Goal: Information Seeking & Learning: Learn about a topic

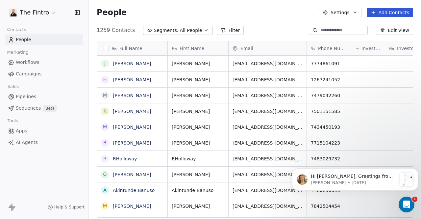
click at [26, 65] on span "Workflows" at bounding box center [28, 62] width 24 height 7
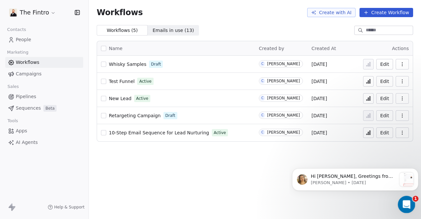
click at [400, 205] on icon "Open Intercom Messenger" at bounding box center [405, 203] width 11 height 11
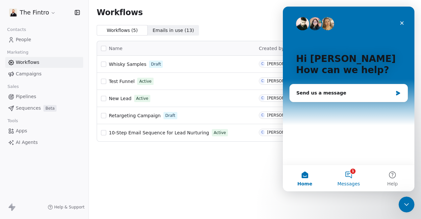
click at [353, 177] on button "1 Messages" at bounding box center [348, 178] width 44 height 26
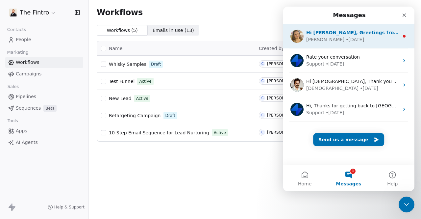
click at [345, 43] on div "• [DATE]" at bounding box center [354, 39] width 18 height 7
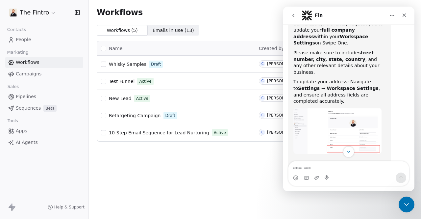
scroll to position [105, 0]
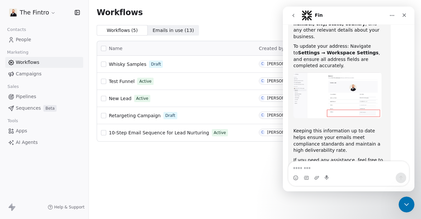
click at [231, 176] on div "Workflows Create with AI Create Workflow Workflows ( 5 ) Workflows ( 5 ) Emails…" at bounding box center [255, 109] width 332 height 219
click at [410, 13] on nav "Fin" at bounding box center [348, 16] width 131 height 18
click at [406, 18] on div "Close" at bounding box center [404, 15] width 12 height 12
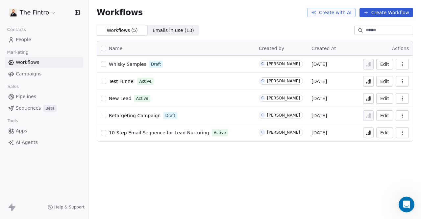
click at [193, 155] on div "Workflows Create with AI Create Workflow Workflows ( 5 ) Workflows ( 5 ) Emails…" at bounding box center [255, 109] width 332 height 219
click at [160, 31] on span "Emails in use ( 13 )" at bounding box center [173, 30] width 41 height 7
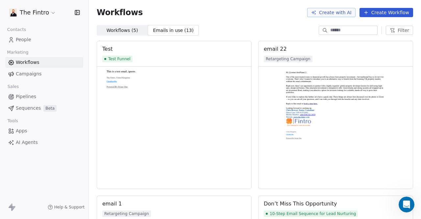
click at [116, 28] on span "Workflows ( 5 )" at bounding box center [122, 30] width 32 height 7
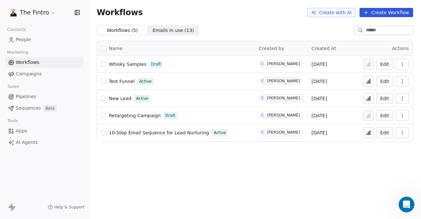
click at [31, 75] on span "Campaigns" at bounding box center [29, 73] width 26 height 7
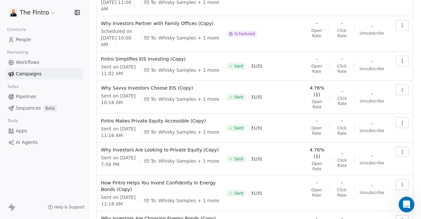
scroll to position [188, 0]
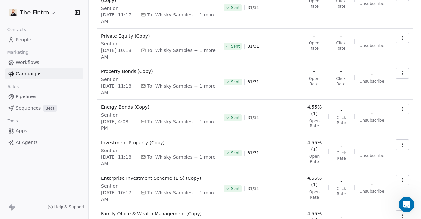
scroll to position [181, 0]
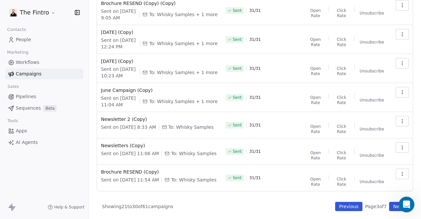
scroll to position [168, 0]
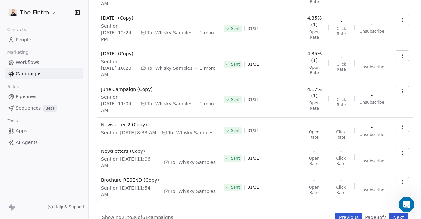
click at [392, 212] on button "Next" at bounding box center [398, 216] width 19 height 9
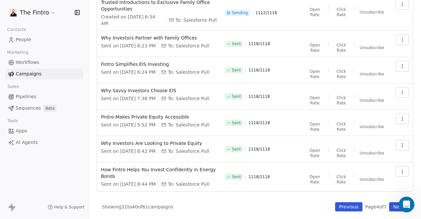
scroll to position [181, 0]
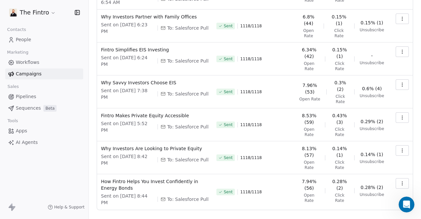
click at [392, 208] on div "All ( 61 ) All ( 61 ) Drafts ( 2 ) Drafts ( 2 ) In Progress ( 1 ) In Progress (…" at bounding box center [255, 37] width 316 height 386
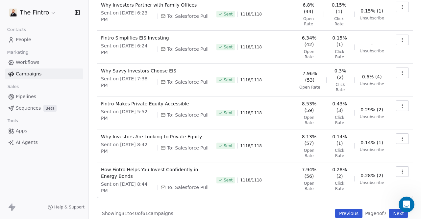
click at [390, 208] on button "Next" at bounding box center [398, 212] width 19 height 9
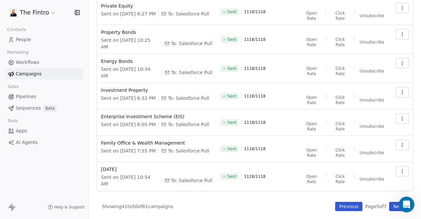
scroll to position [160, 0]
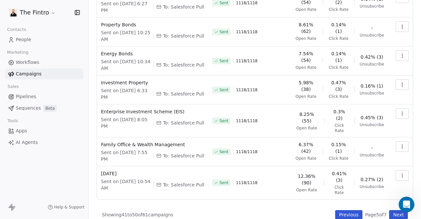
click at [389, 210] on button "Next" at bounding box center [398, 214] width 19 height 9
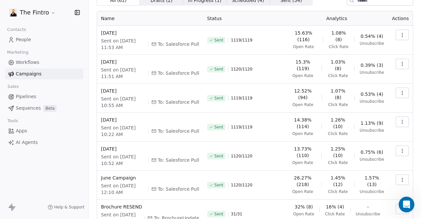
scroll to position [154, 0]
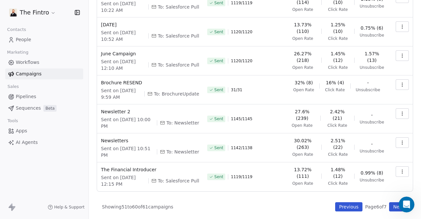
click at [338, 201] on div "All ( 61 ) All ( 61 ) Drafts ( 2 ) Drafts ( 2 ) In Progress ( 1 ) In Progress (…" at bounding box center [255, 41] width 316 height 340
click at [338, 205] on button "Previous" at bounding box center [348, 206] width 27 height 9
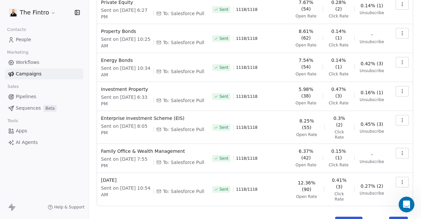
click at [338, 216] on button "Previous" at bounding box center [348, 220] width 27 height 9
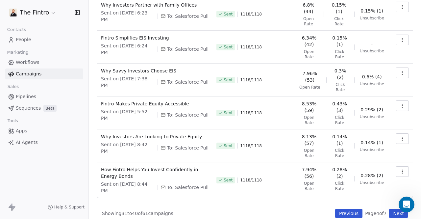
click at [340, 208] on button "Previous" at bounding box center [348, 212] width 27 height 9
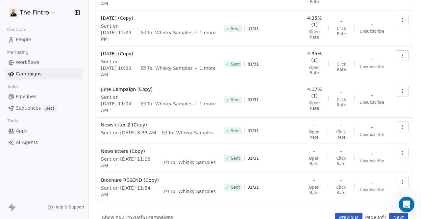
click at [340, 212] on button "Previous" at bounding box center [348, 216] width 27 height 9
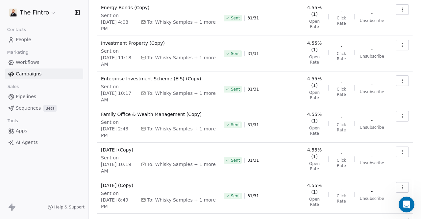
scroll to position [181, 0]
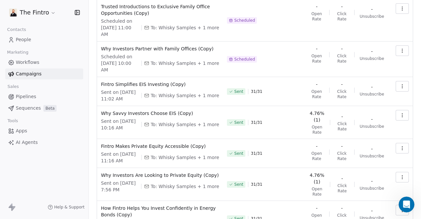
scroll to position [142, 0]
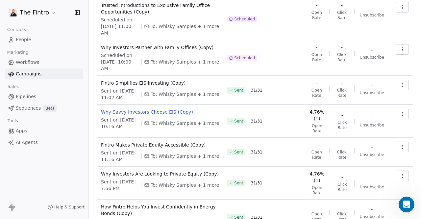
click at [151, 108] on span "Why Savvy Investors Choose EIS (Copy)" at bounding box center [160, 111] width 118 height 7
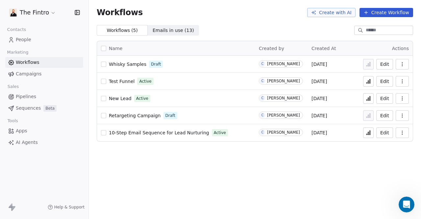
click at [26, 73] on span "Campaigns" at bounding box center [29, 73] width 26 height 7
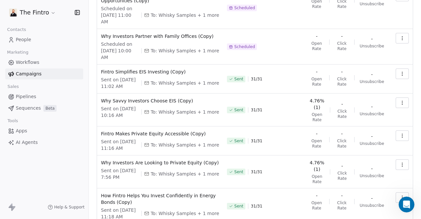
scroll to position [153, 0]
click at [402, 98] on button "button" at bounding box center [401, 103] width 13 height 11
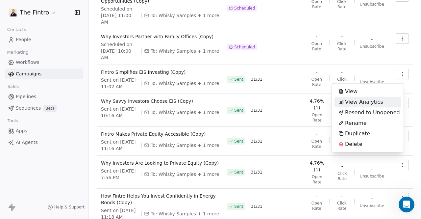
click at [376, 100] on span "View Analytics" at bounding box center [364, 102] width 38 height 8
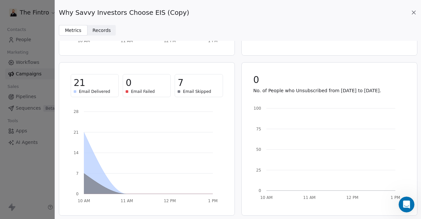
scroll to position [0, 0]
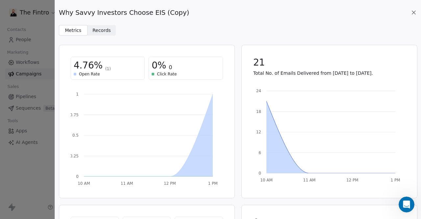
click at [99, 28] on span "Records" at bounding box center [101, 30] width 18 height 7
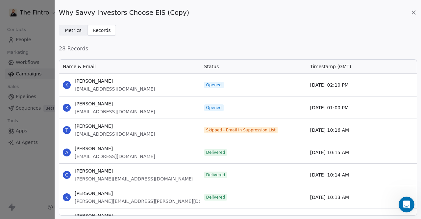
click at [414, 13] on icon at bounding box center [413, 12] width 7 height 7
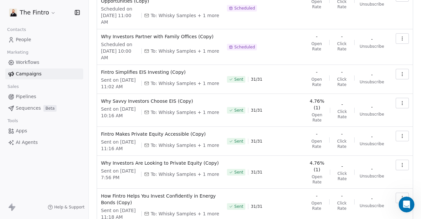
click at [395, 159] on button "button" at bounding box center [401, 164] width 13 height 11
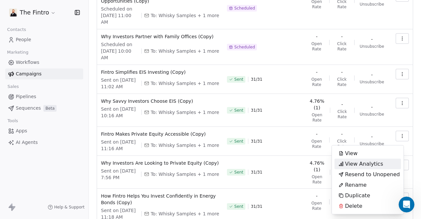
click at [381, 164] on div "View Analytics" at bounding box center [360, 163] width 53 height 11
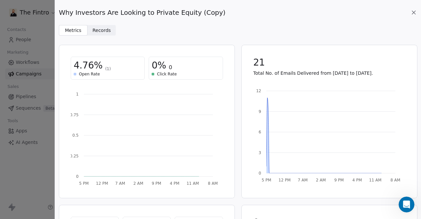
scroll to position [56, 0]
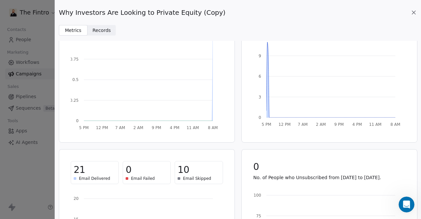
click at [108, 31] on span "Records" at bounding box center [101, 30] width 18 height 7
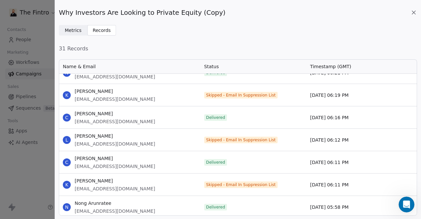
scroll to position [573, 0]
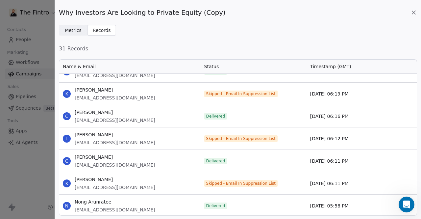
click at [414, 15] on icon at bounding box center [413, 12] width 7 height 7
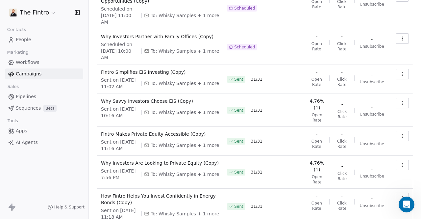
scroll to position [188, 0]
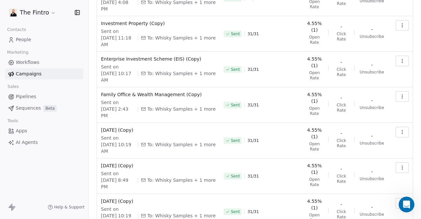
scroll to position [181, 0]
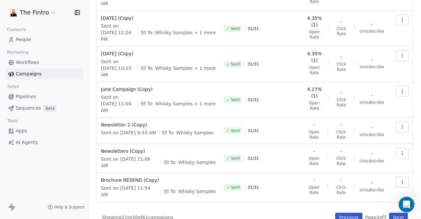
click at [399, 150] on icon "button" at bounding box center [401, 152] width 5 height 5
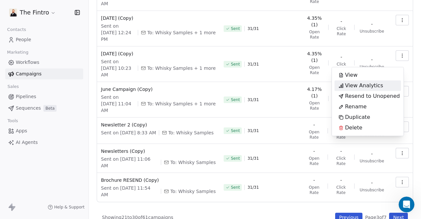
click at [369, 86] on span "View Analytics" at bounding box center [364, 86] width 38 height 8
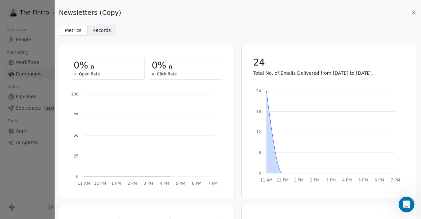
click at [104, 36] on div "Newsletters (Copy) Metrics Metrics Records Records 0% 0 Open Rate 0% 0 Click Ra…" at bounding box center [238, 109] width 366 height 219
click at [104, 31] on span "Records" at bounding box center [101, 30] width 18 height 7
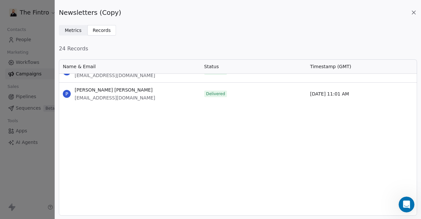
scroll to position [0, 0]
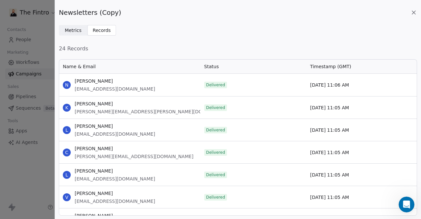
click at [413, 12] on icon at bounding box center [413, 12] width 7 height 7
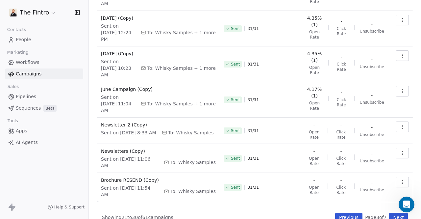
click at [390, 212] on button "Next" at bounding box center [398, 216] width 19 height 9
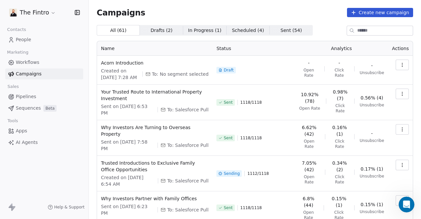
click at [395, 93] on button "button" at bounding box center [401, 93] width 13 height 11
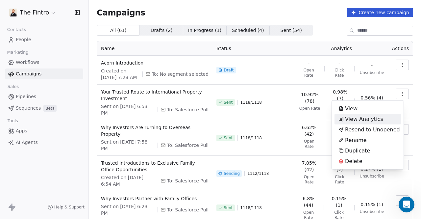
click at [373, 117] on span "View Analytics" at bounding box center [364, 119] width 38 height 8
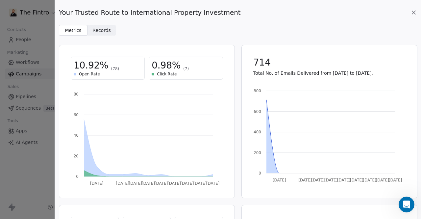
drag, startPoint x: 92, startPoint y: 27, endPoint x: 137, endPoint y: 20, distance: 44.9
click at [137, 20] on div "Your Trusted Route to International Property Investment Metrics Metrics Records…" at bounding box center [238, 17] width 366 height 35
click at [102, 29] on span "Records" at bounding box center [101, 30] width 18 height 7
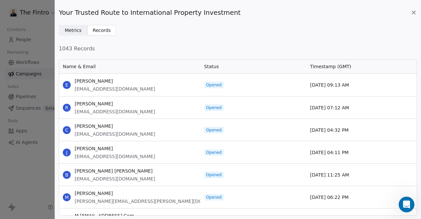
click at [208, 66] on span "Status" at bounding box center [211, 66] width 15 height 7
drag, startPoint x: 75, startPoint y: 80, endPoint x: 107, endPoint y: 81, distance: 31.9
click at [107, 81] on span "[PERSON_NAME]" at bounding box center [115, 81] width 81 height 7
copy span "[PERSON_NAME]"
click at [77, 32] on span "Metrics" at bounding box center [73, 30] width 17 height 7
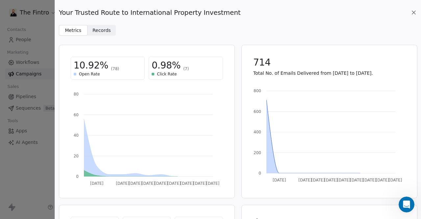
click at [97, 29] on span "Records" at bounding box center [101, 30] width 18 height 7
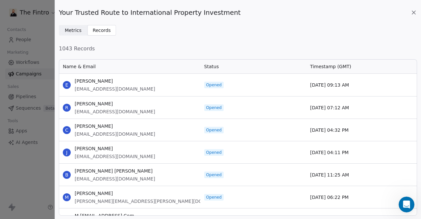
scroll to position [152, 353]
click at [416, 15] on icon at bounding box center [413, 12] width 7 height 7
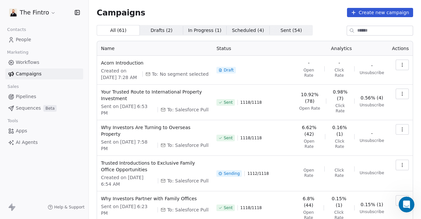
click at [397, 89] on button "button" at bounding box center [401, 93] width 13 height 11
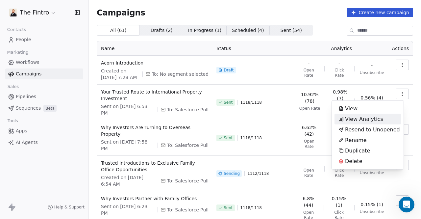
click at [356, 117] on span "View Analytics" at bounding box center [364, 119] width 38 height 8
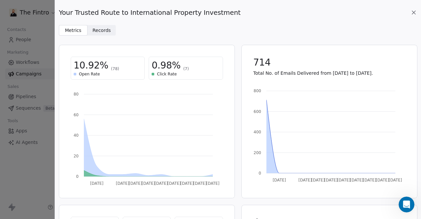
scroll to position [0, 0]
click at [410, 12] on div "Your Trusted Route to International Property Investment" at bounding box center [238, 12] width 358 height 9
click at [417, 14] on div "Your Trusted Route to International Property Investment Metrics Metrics Records…" at bounding box center [238, 17] width 366 height 35
click at [107, 31] on span "Records" at bounding box center [101, 30] width 18 height 7
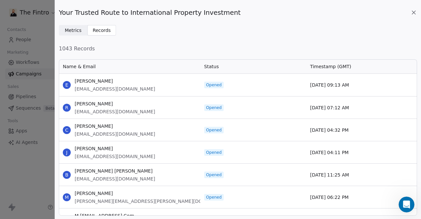
scroll to position [152, 353]
drag, startPoint x: 75, startPoint y: 103, endPoint x: 117, endPoint y: 104, distance: 42.1
click at [117, 104] on span "[PERSON_NAME]" at bounding box center [115, 103] width 81 height 7
copy span "[PERSON_NAME]"
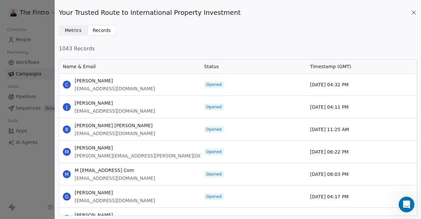
scroll to position [25, 0]
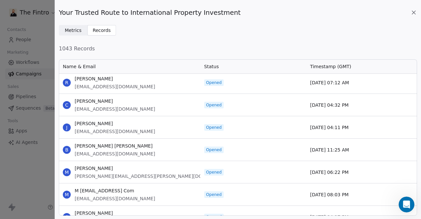
drag, startPoint x: 75, startPoint y: 101, endPoint x: 112, endPoint y: 96, distance: 37.1
click at [112, 96] on div "C [PERSON_NAME] [EMAIL_ADDRESS][DOMAIN_NAME]" at bounding box center [129, 105] width 141 height 22
copy span "[PERSON_NAME]"
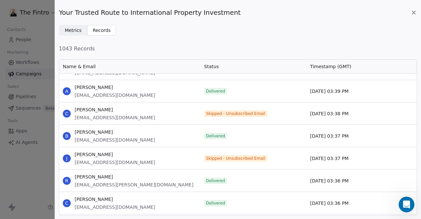
scroll to position [9819, 0]
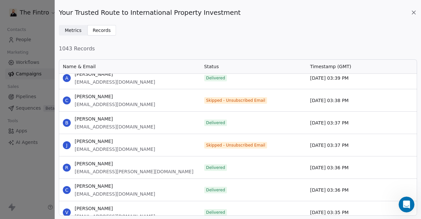
click at [413, 12] on icon at bounding box center [413, 12] width 7 height 7
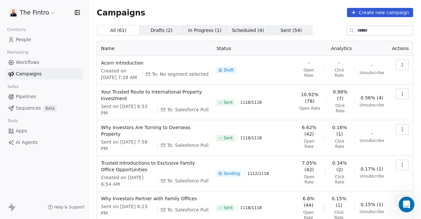
click at [22, 38] on span "People" at bounding box center [23, 39] width 15 height 7
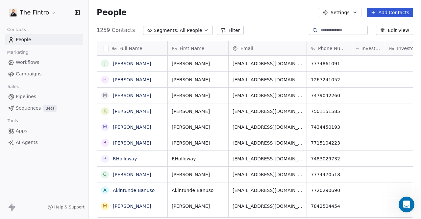
scroll to position [187, 327]
click at [203, 31] on icon "button" at bounding box center [205, 30] width 5 height 5
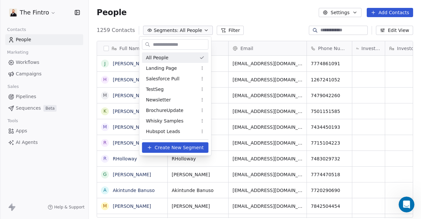
click at [197, 31] on html "The Fintro Contacts People Marketing Workflows Campaigns Sales Pipelines Sequen…" at bounding box center [210, 109] width 421 height 219
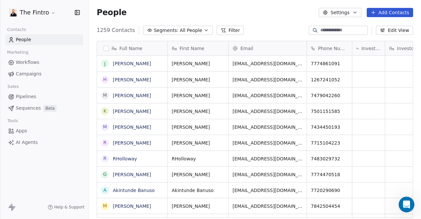
click at [217, 31] on button "Filter" at bounding box center [230, 30] width 27 height 9
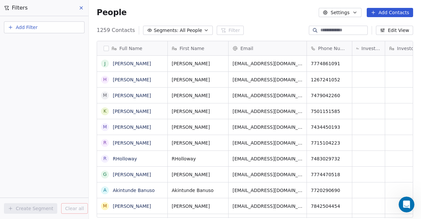
click at [58, 26] on button "Add Filter" at bounding box center [44, 27] width 81 height 12
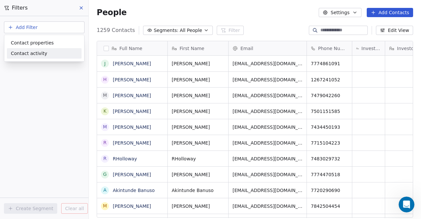
click at [38, 52] on span "Contact activity" at bounding box center [29, 53] width 36 height 7
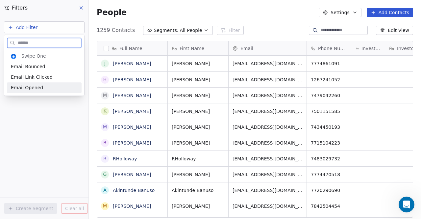
click at [29, 88] on span "Email Opened" at bounding box center [27, 87] width 32 height 7
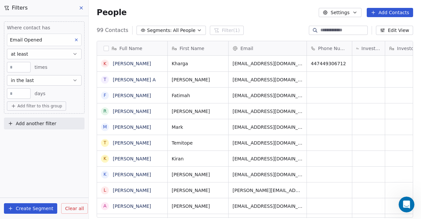
click at [76, 54] on icon "button" at bounding box center [75, 53] width 3 height 1
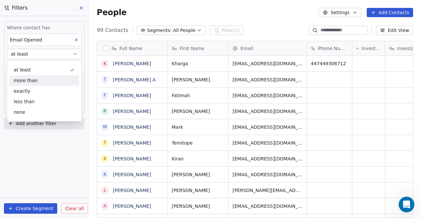
click at [58, 79] on div "more than" at bounding box center [44, 80] width 69 height 11
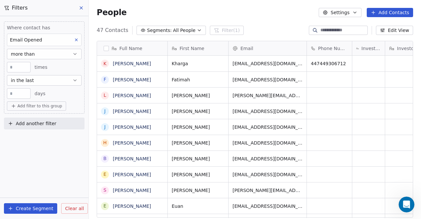
click at [17, 91] on input "**" at bounding box center [19, 93] width 20 height 5
click at [40, 80] on button "in the last" at bounding box center [44, 80] width 75 height 11
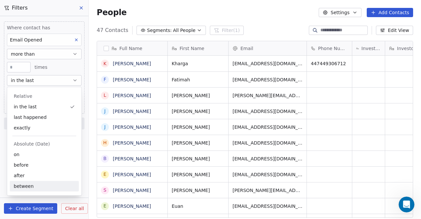
click at [26, 188] on div "between" at bounding box center [44, 185] width 69 height 11
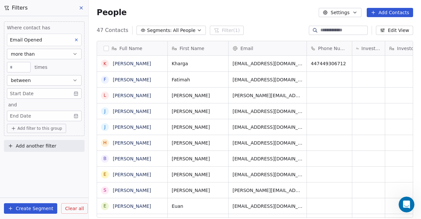
click at [45, 93] on body "The Fintro Contacts People Marketing Workflows Campaigns Sales Pipelines Sequen…" at bounding box center [210, 109] width 421 height 219
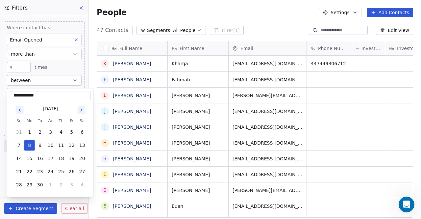
click at [22, 113] on button "Go to previous month" at bounding box center [20, 110] width 8 height 8
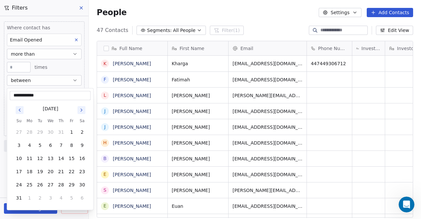
click at [22, 108] on icon "Go to previous month" at bounding box center [19, 109] width 5 height 5
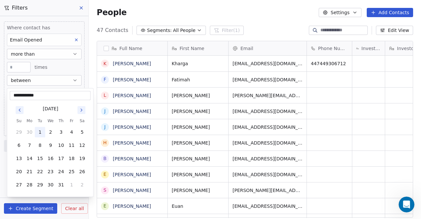
click at [39, 132] on button "1" at bounding box center [40, 132] width 11 height 11
type input "**********"
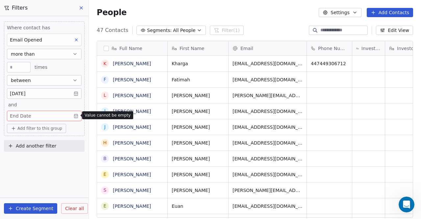
click at [53, 117] on body "The Fintro Contacts People Marketing Workflows Campaigns Sales Pipelines Sequen…" at bounding box center [210, 109] width 421 height 219
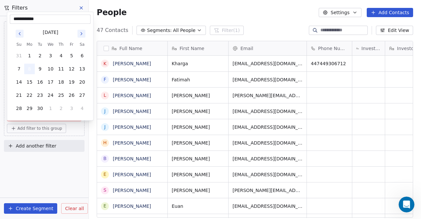
click at [28, 70] on button "8" at bounding box center [29, 68] width 11 height 11
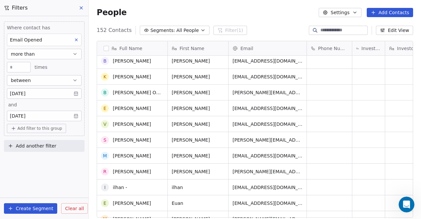
scroll to position [0, 0]
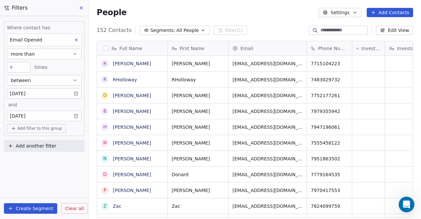
click at [336, 13] on button "Settings" at bounding box center [340, 12] width 42 height 9
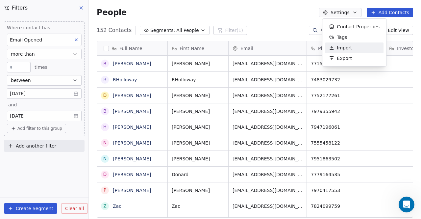
click at [270, 17] on html "The Fintro Contacts People Marketing Workflows Campaigns Sales Pipelines Sequen…" at bounding box center [210, 109] width 421 height 219
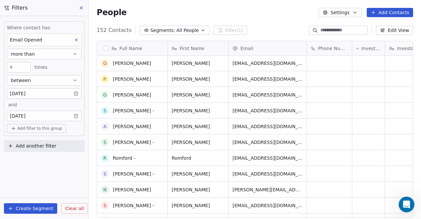
scroll to position [858, 0]
